Goal: Task Accomplishment & Management: Manage account settings

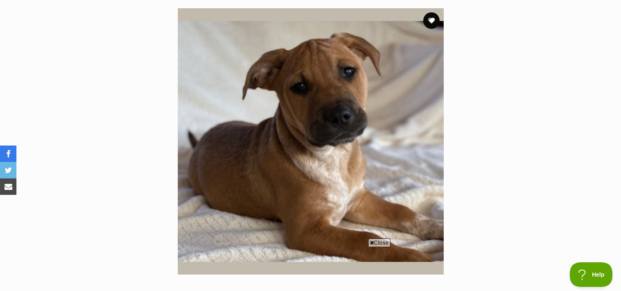
scroll to position [123, 0]
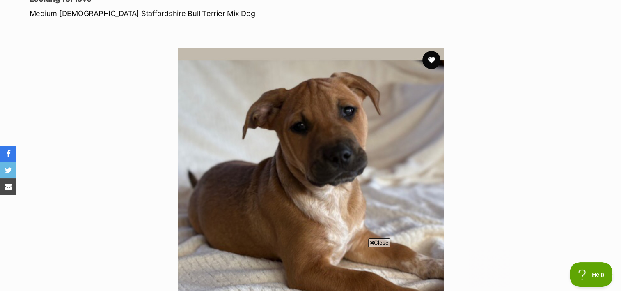
click at [433, 60] on button "favourite" at bounding box center [431, 60] width 18 height 18
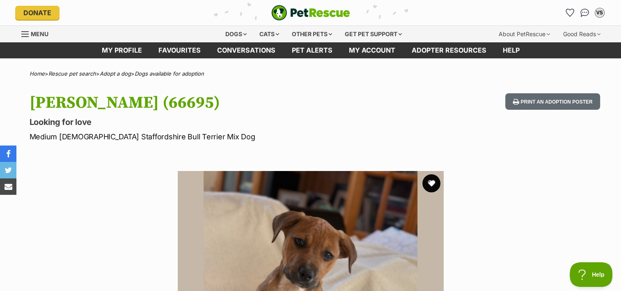
click at [432, 181] on button "favourite" at bounding box center [431, 183] width 18 height 18
